Goal: Check status: Check status

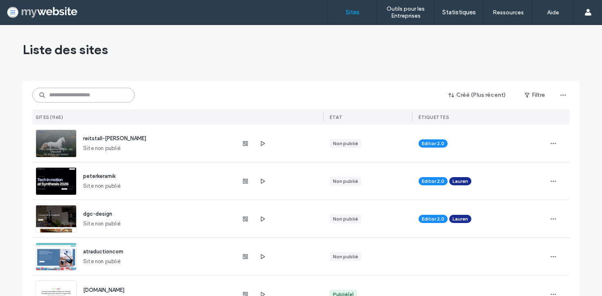
click at [98, 91] on input at bounding box center [83, 95] width 102 height 15
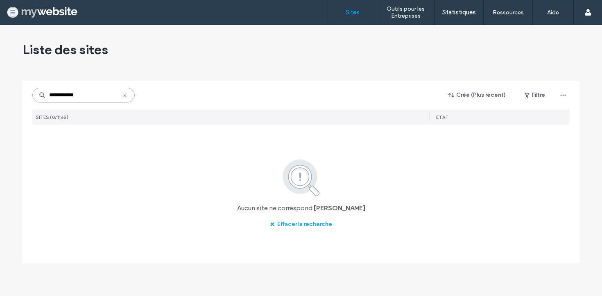
drag, startPoint x: 88, startPoint y: 93, endPoint x: 28, endPoint y: 93, distance: 60.2
click at [28, 93] on div "**********" at bounding box center [301, 172] width 557 height 182
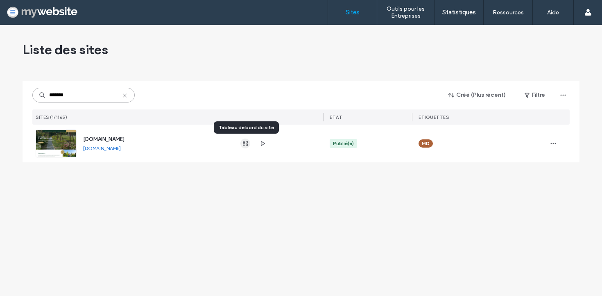
type input "*******"
click at [245, 143] on use "button" at bounding box center [245, 143] width 5 height 5
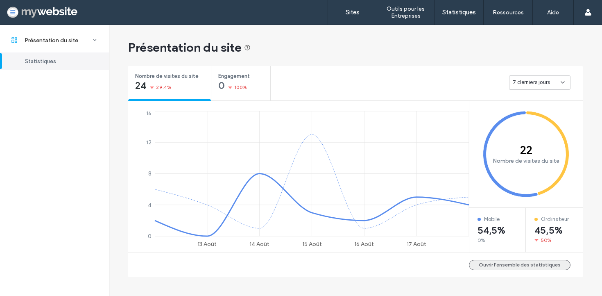
click at [511, 266] on button "Ouvrir l'ensemble des statistiques" at bounding box center [520, 265] width 102 height 10
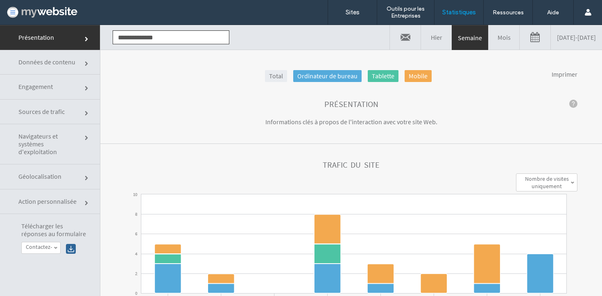
click at [551, 41] on link "[DATE] - [DATE]" at bounding box center [576, 37] width 51 height 25
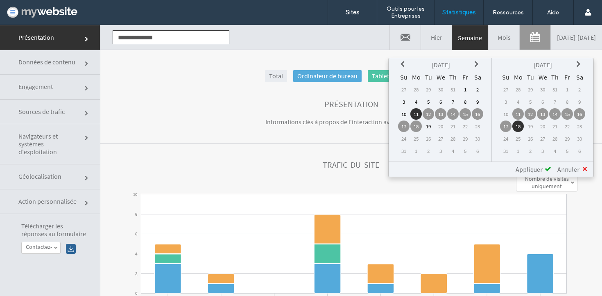
click at [402, 62] on icon at bounding box center [404, 64] width 7 height 7
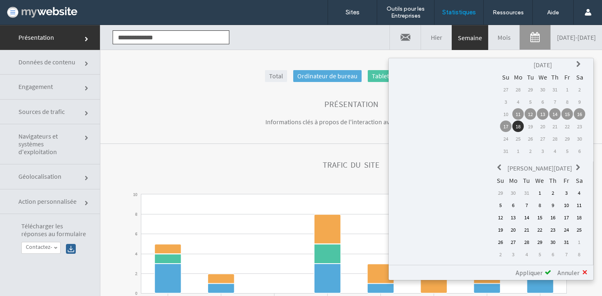
click at [497, 164] on icon at bounding box center [500, 167] width 7 height 7
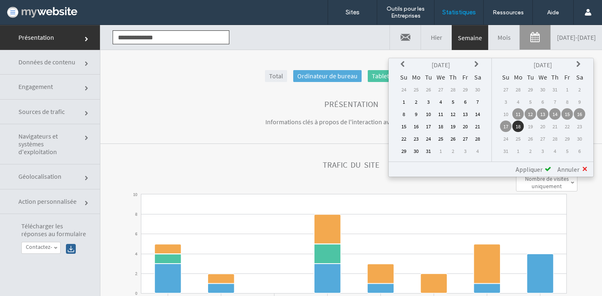
click at [402, 62] on icon at bounding box center [404, 64] width 7 height 7
click at [414, 128] on td "19" at bounding box center [415, 125] width 11 height 11
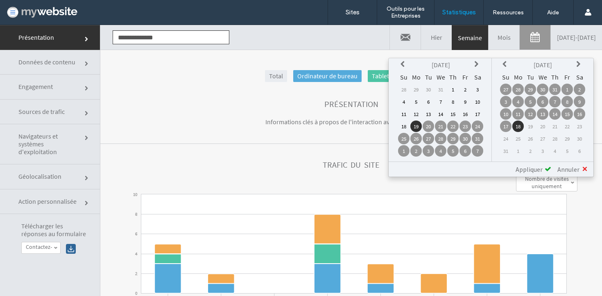
click at [539, 171] on span "Appliquer" at bounding box center [529, 169] width 27 height 8
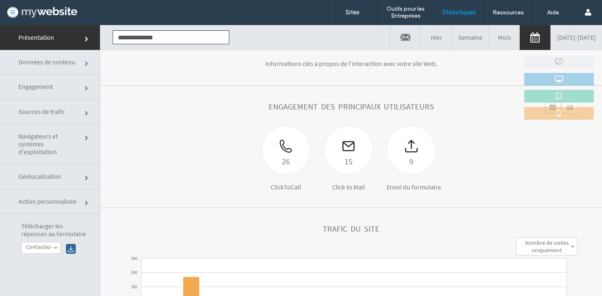
scroll to position [93, 0]
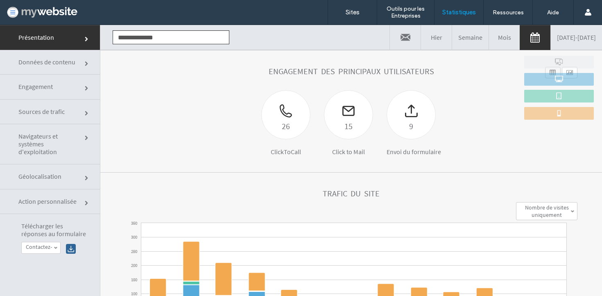
click at [85, 89] on span "Engagement" at bounding box center [87, 88] width 5 height 5
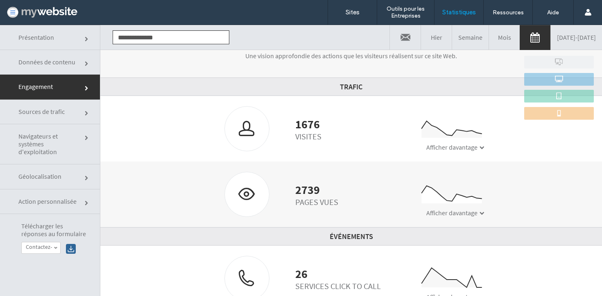
scroll to position [71, 0]
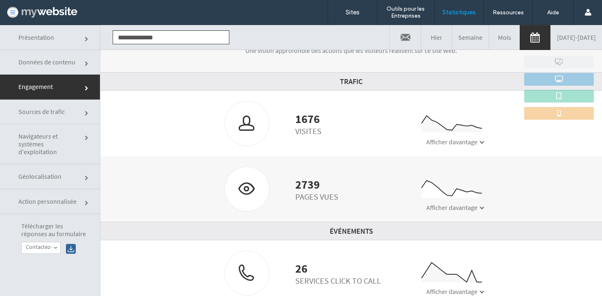
click at [85, 111] on span "Sources de trafic" at bounding box center [87, 113] width 5 height 5
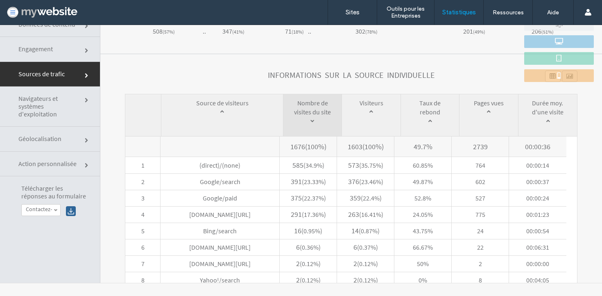
scroll to position [338, 0]
